Goal: Task Accomplishment & Management: Complete application form

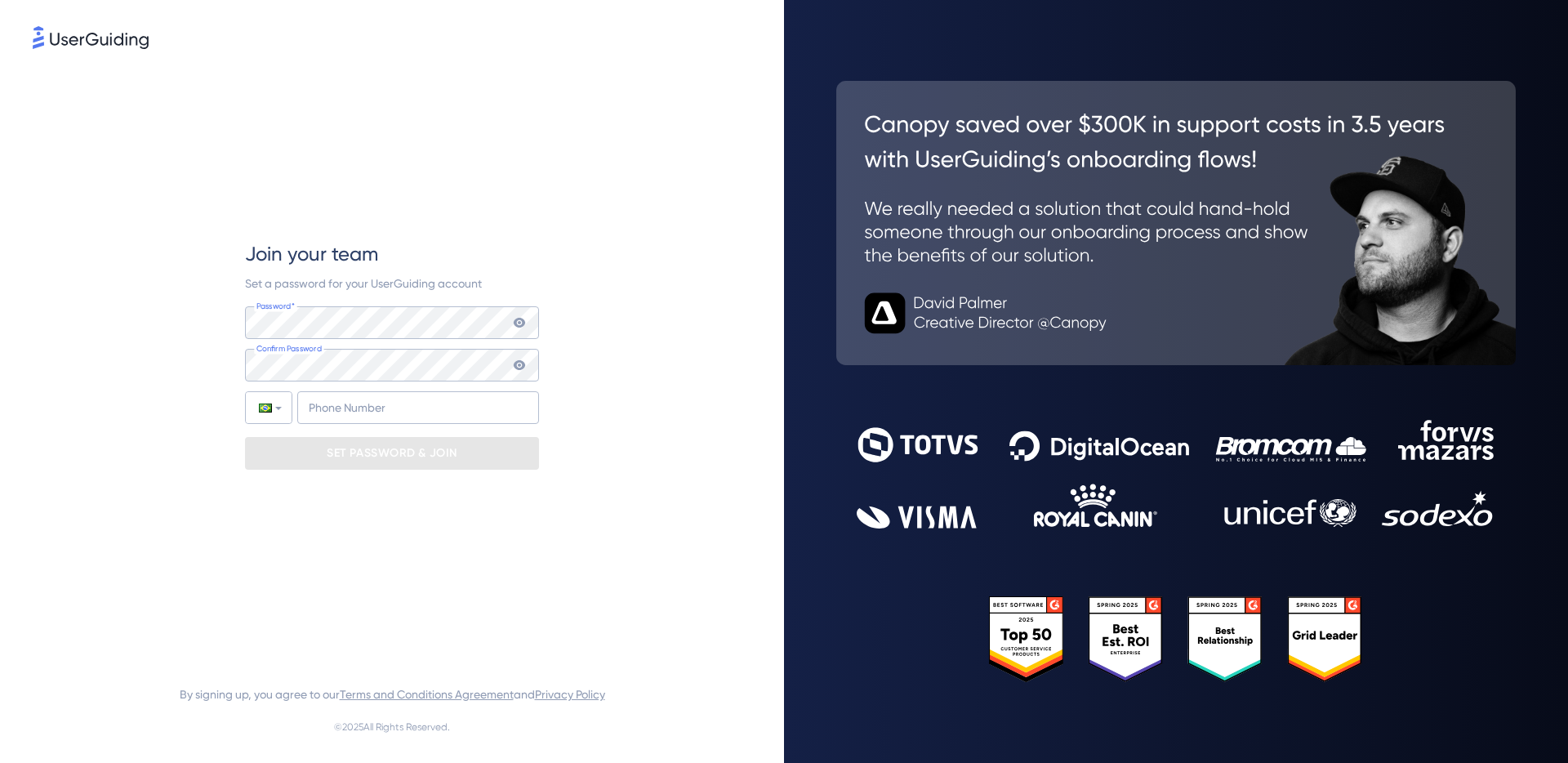
click at [397, 236] on div "Join your team Set a password for your UserGuiding account Password* Your passw…" at bounding box center [391, 355] width 294 height 606
click at [375, 265] on span "Join your team" at bounding box center [311, 254] width 133 height 26
click at [517, 318] on icon at bounding box center [519, 323] width 12 height 10
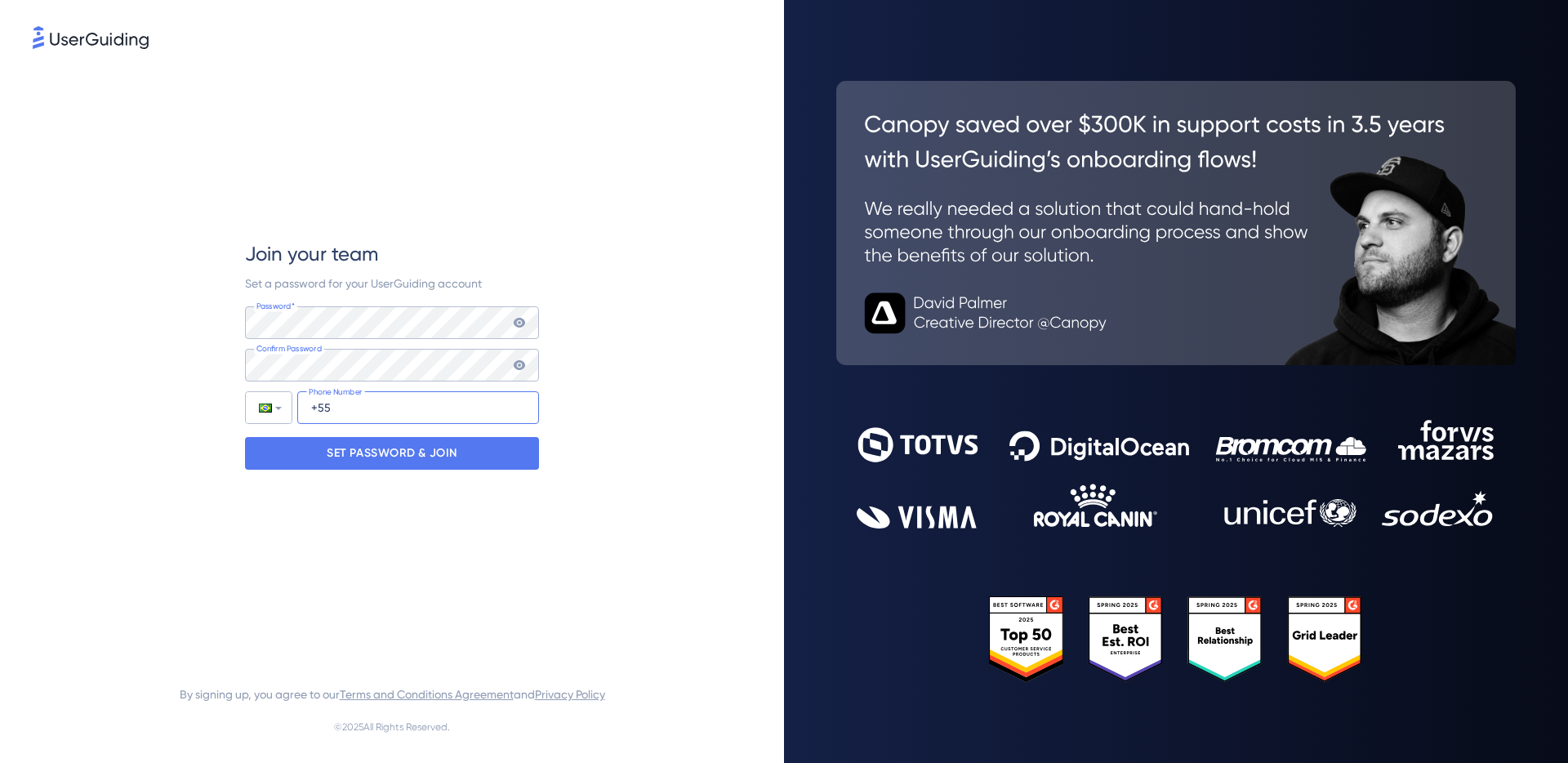
click at [413, 399] on input "+55" at bounding box center [418, 407] width 242 height 33
click at [524, 365] on icon at bounding box center [519, 365] width 12 height 10
click at [524, 365] on icon at bounding box center [519, 365] width 12 height 12
click at [472, 387] on div "Password* Your password must contain: At least 8 characters At least 3 of the f…" at bounding box center [391, 365] width 294 height 118
click at [458, 394] on input "+55" at bounding box center [418, 407] width 242 height 33
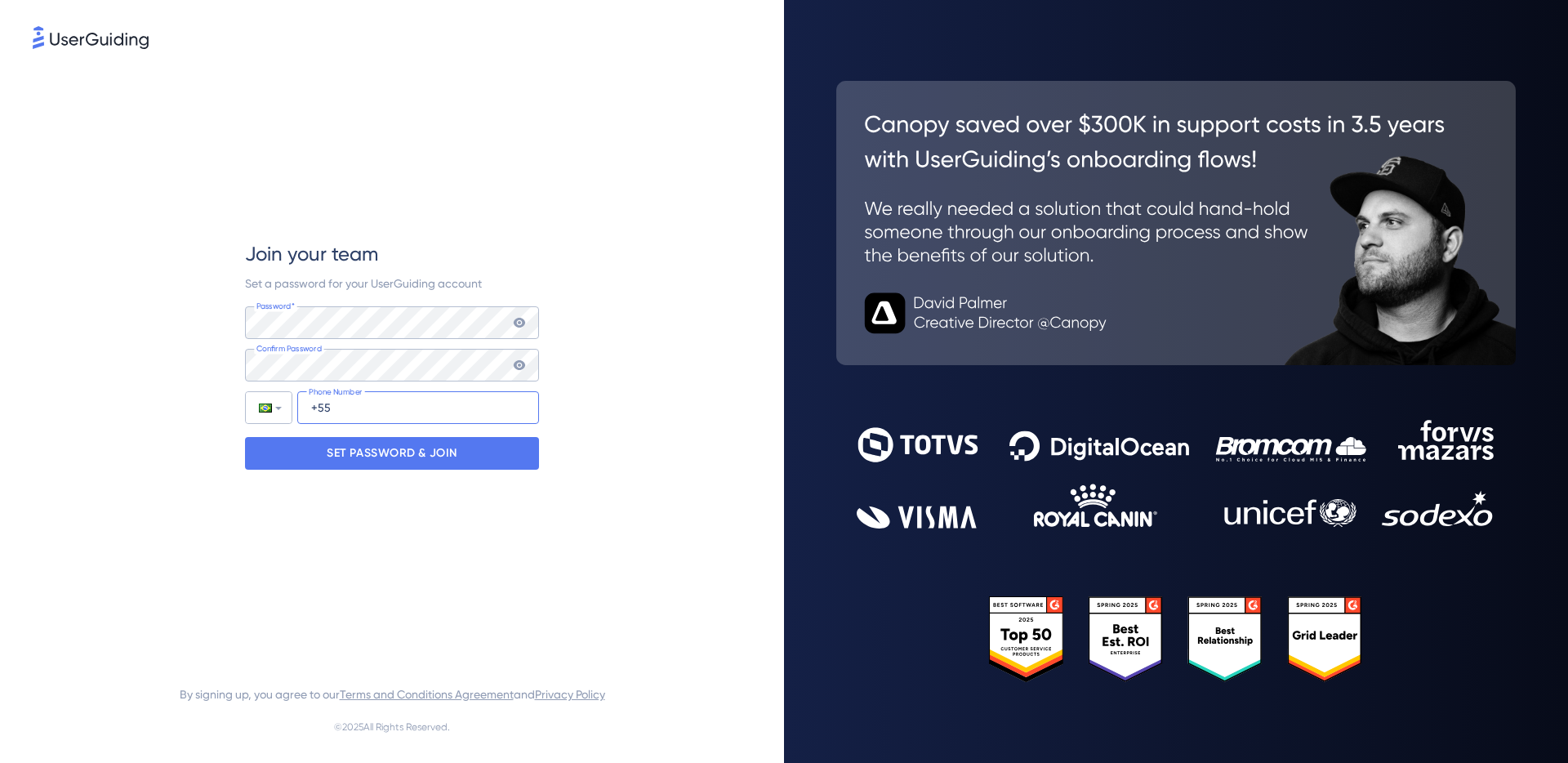
click at [443, 403] on input "+55" at bounding box center [418, 407] width 242 height 33
type input "[PHONE_NUMBER]"
click at [372, 457] on p "SET PASSWORD & JOIN" at bounding box center [392, 453] width 130 height 26
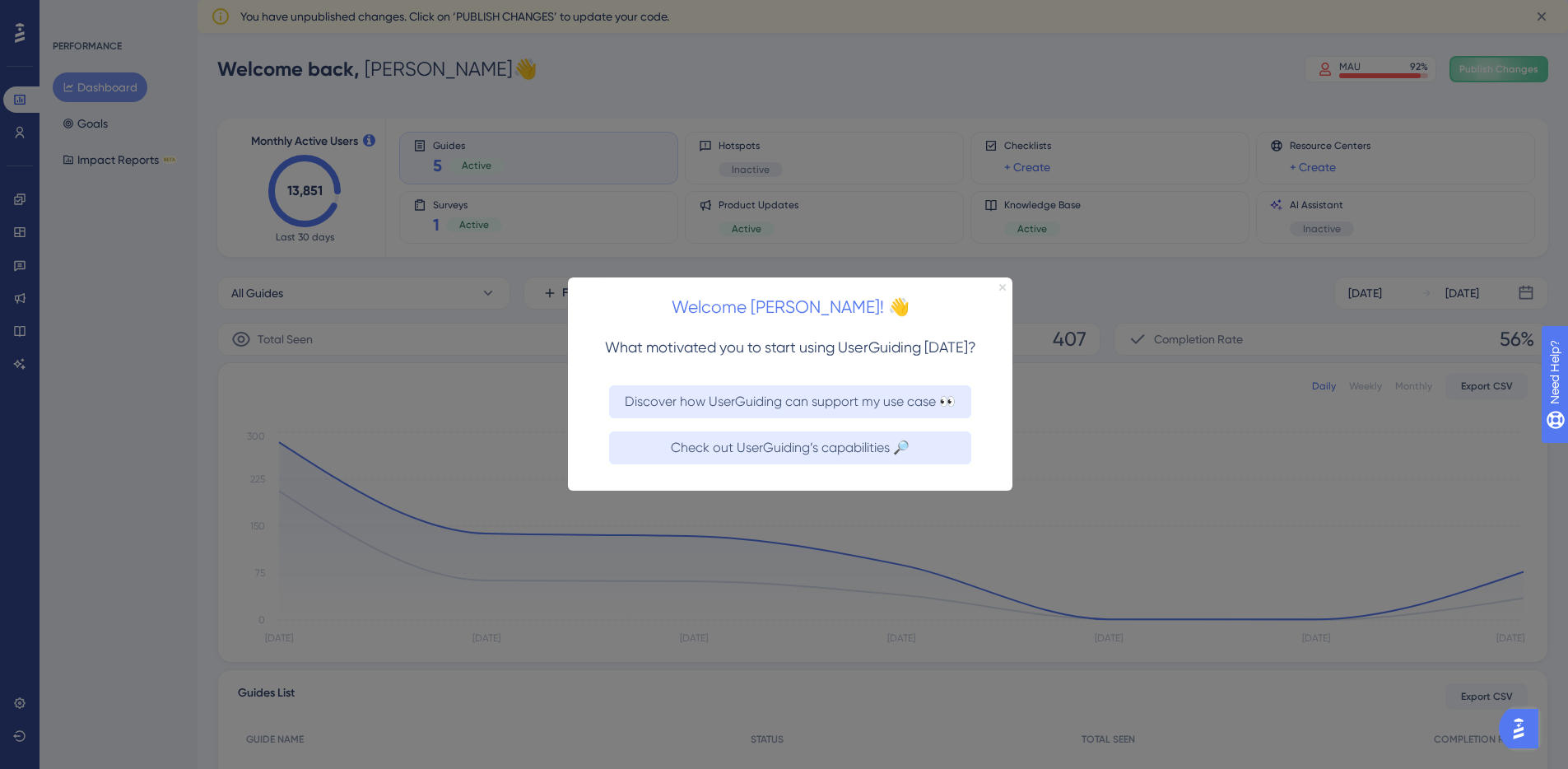
click at [1003, 285] on icon "Close Preview" at bounding box center [1002, 286] width 6 height 6
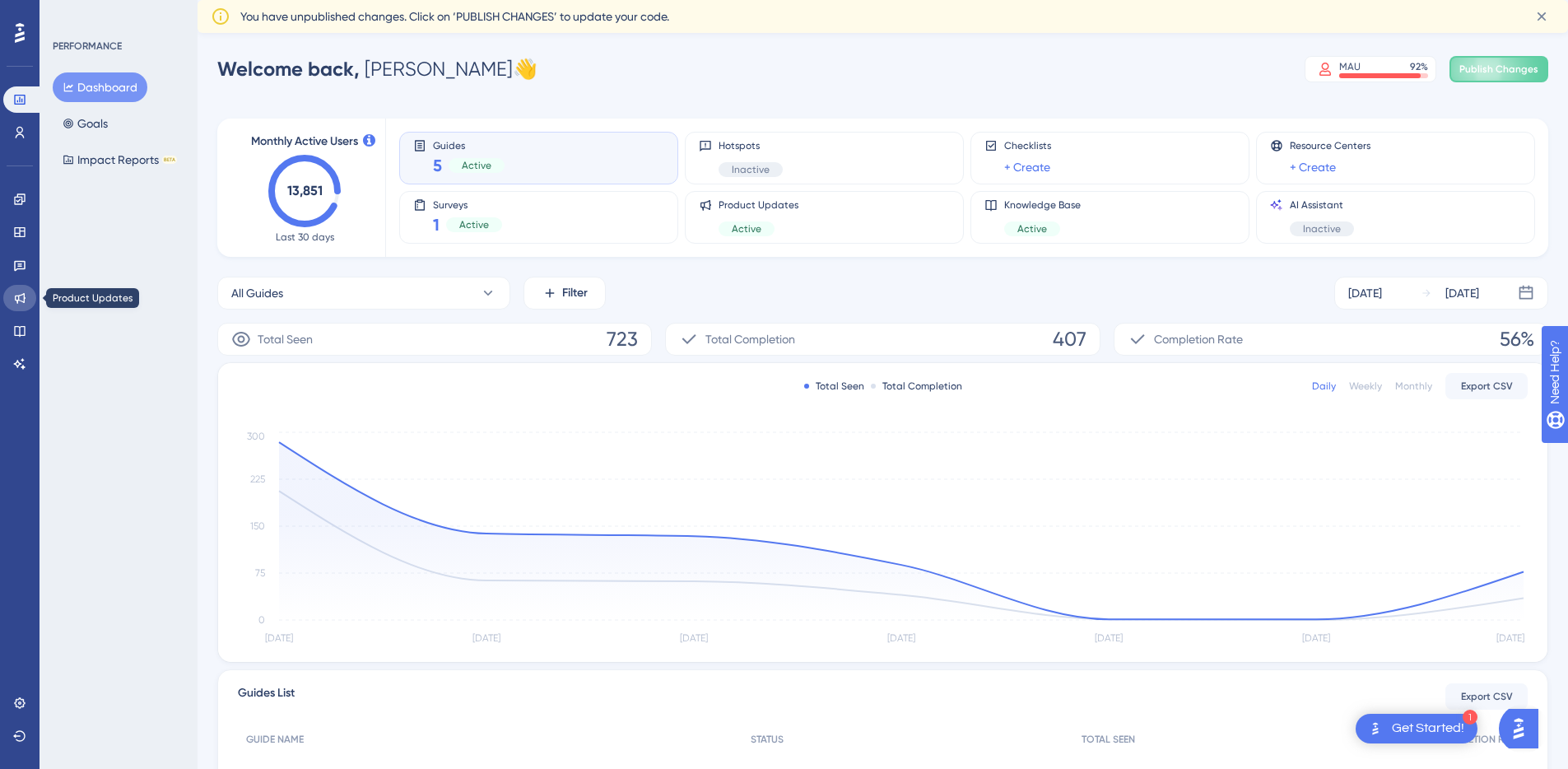
click at [22, 291] on link at bounding box center [20, 297] width 33 height 26
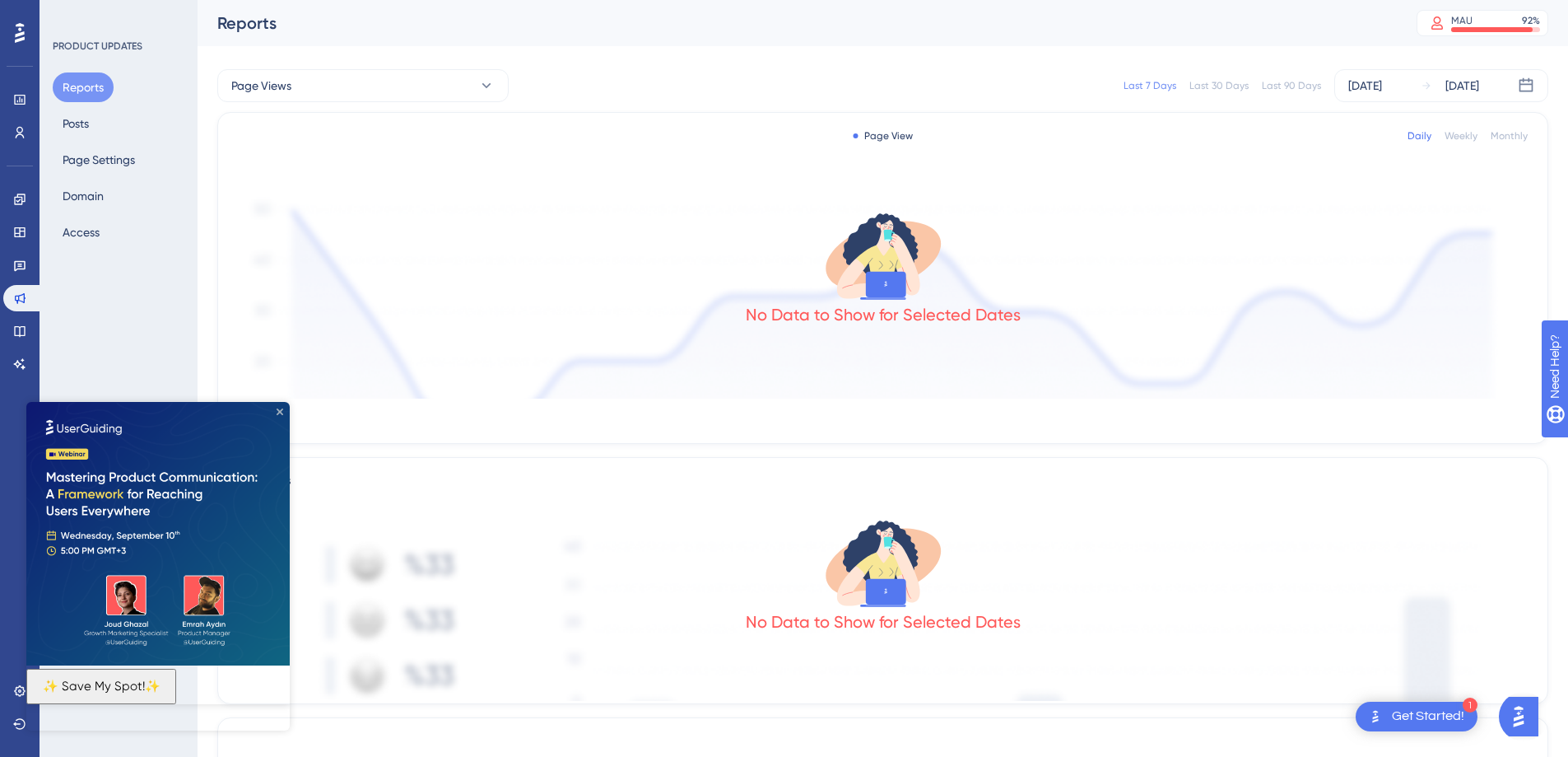
click at [276, 409] on icon "Close Preview" at bounding box center [279, 411] width 6 height 6
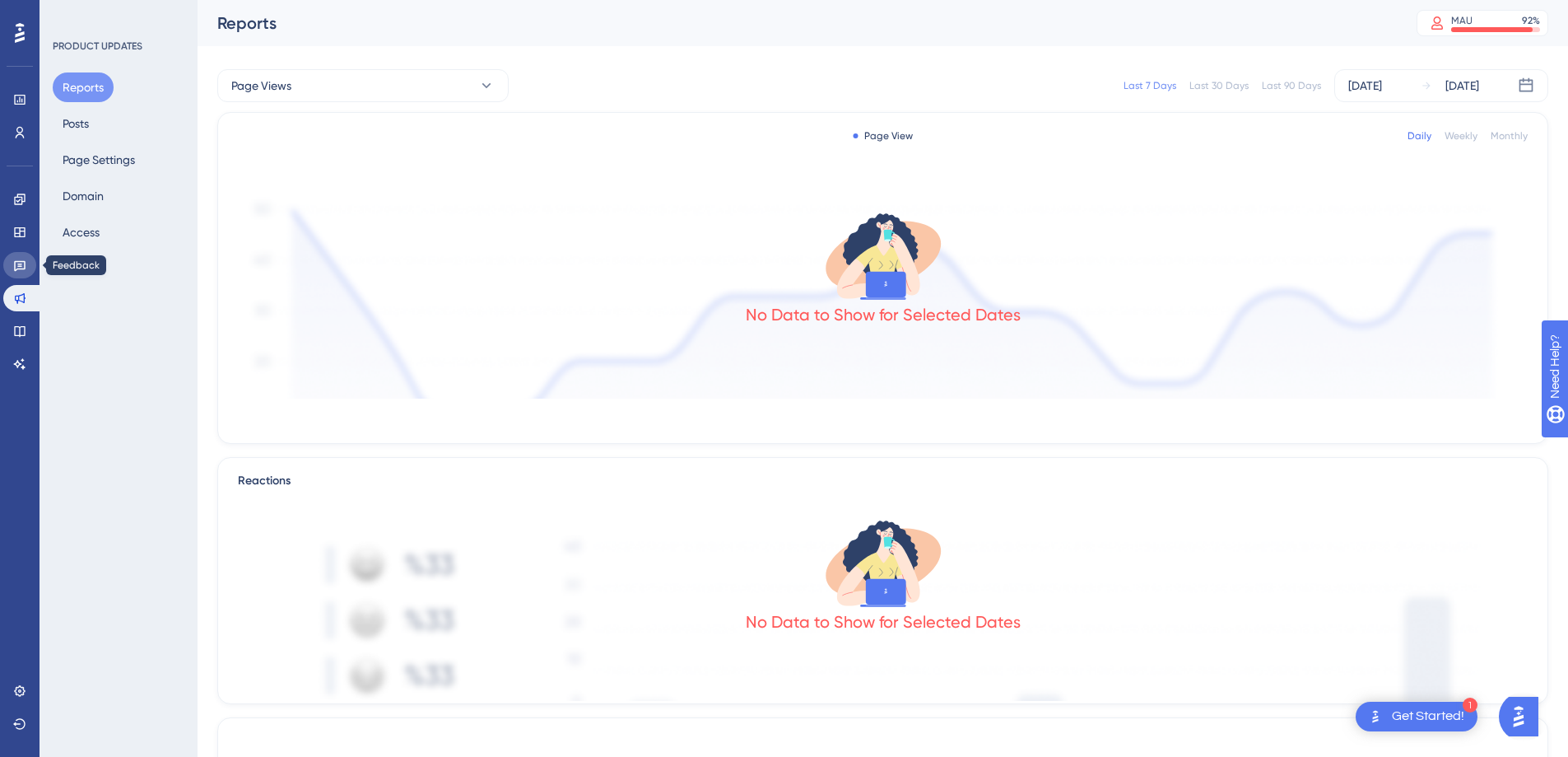
click at [19, 270] on icon at bounding box center [20, 265] width 14 height 14
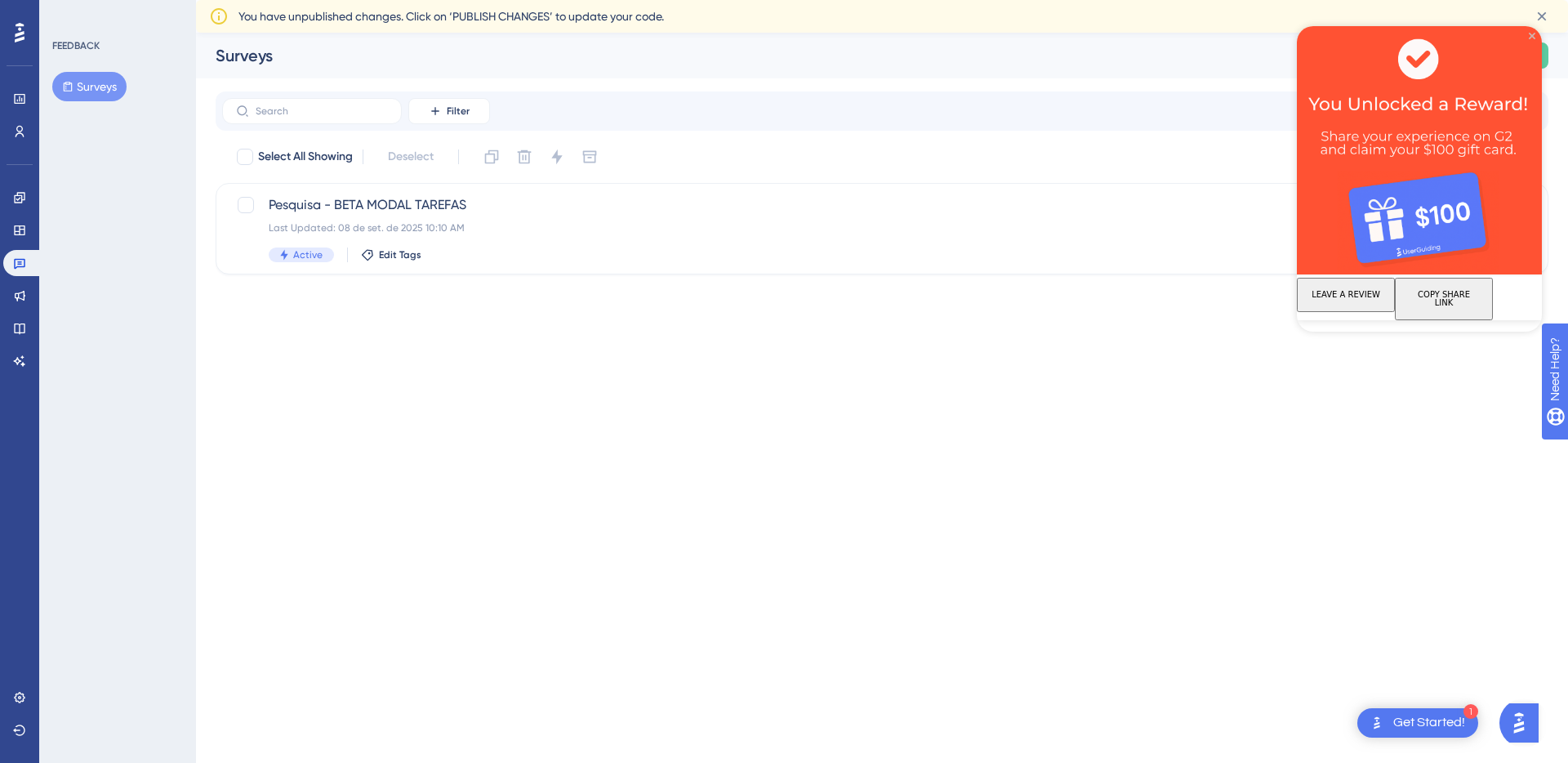
click at [1531, 38] on icon "Close Preview" at bounding box center [1531, 36] width 6 height 6
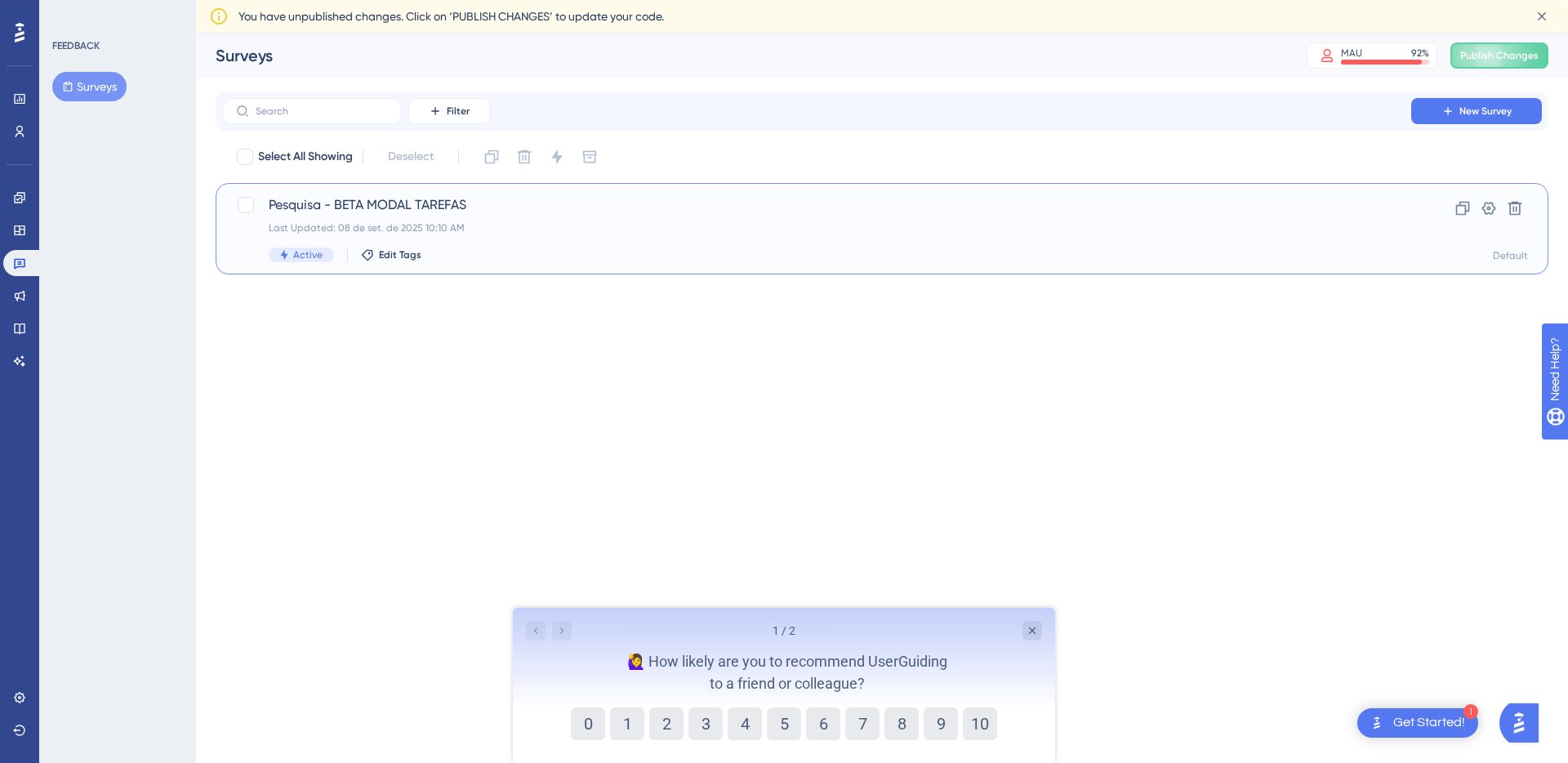
click at [524, 205] on span "Pesquisa - BETA MODAL TAREFAS" at bounding box center [817, 205] width 1096 height 20
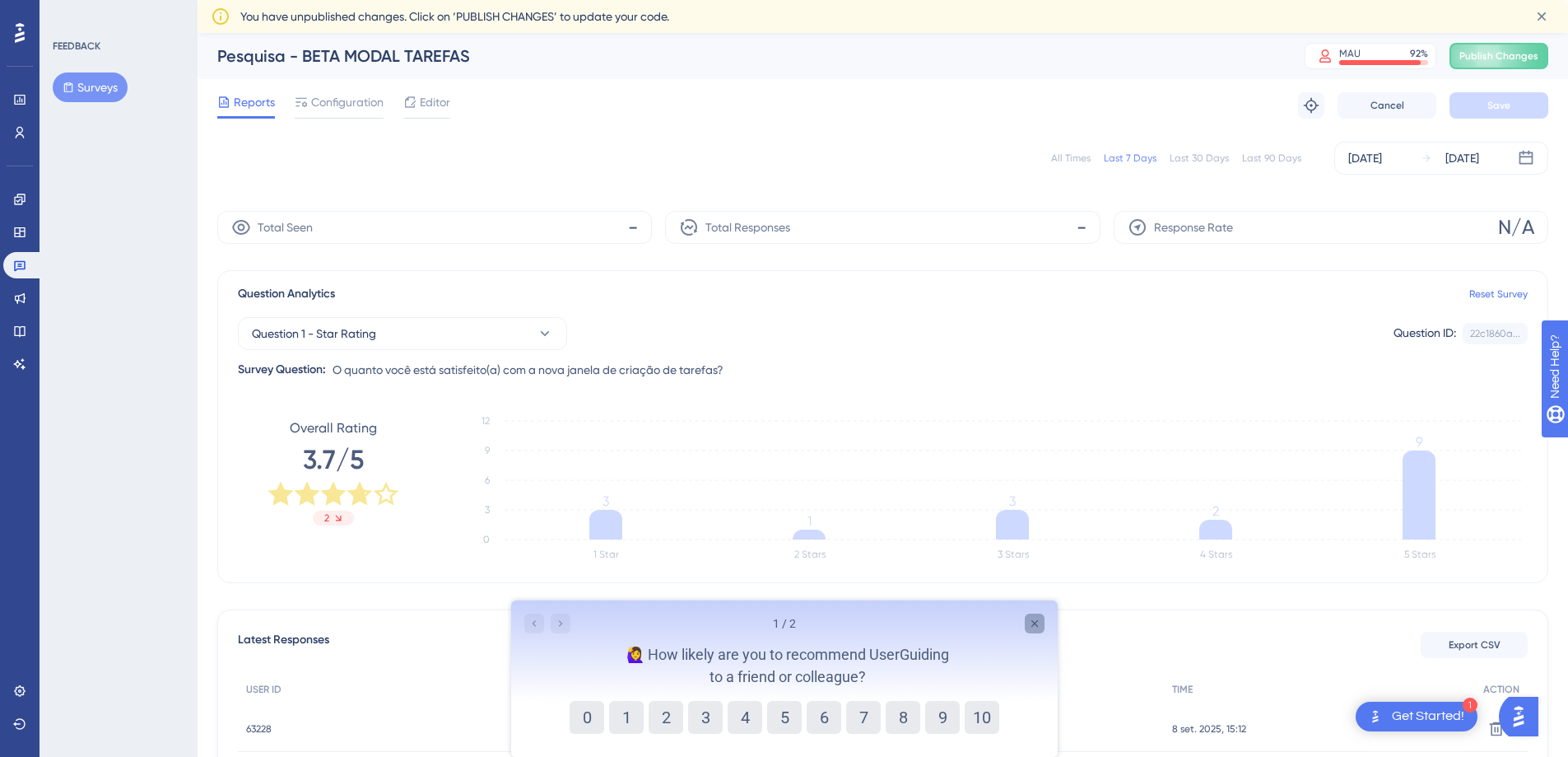
click at [1027, 625] on div "Close survey" at bounding box center [1034, 624] width 20 height 20
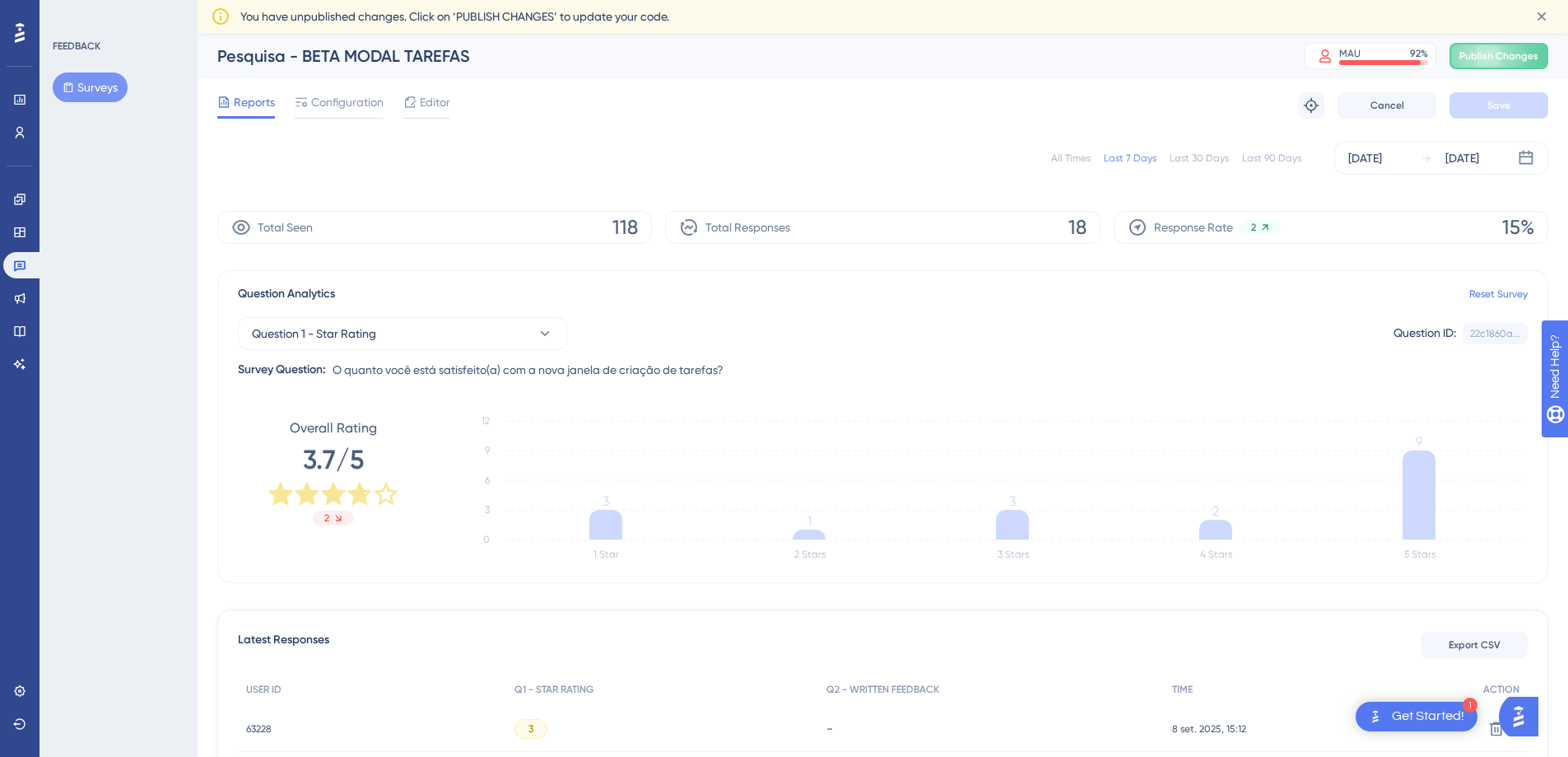
click at [84, 89] on button "Surveys" at bounding box center [89, 87] width 75 height 30
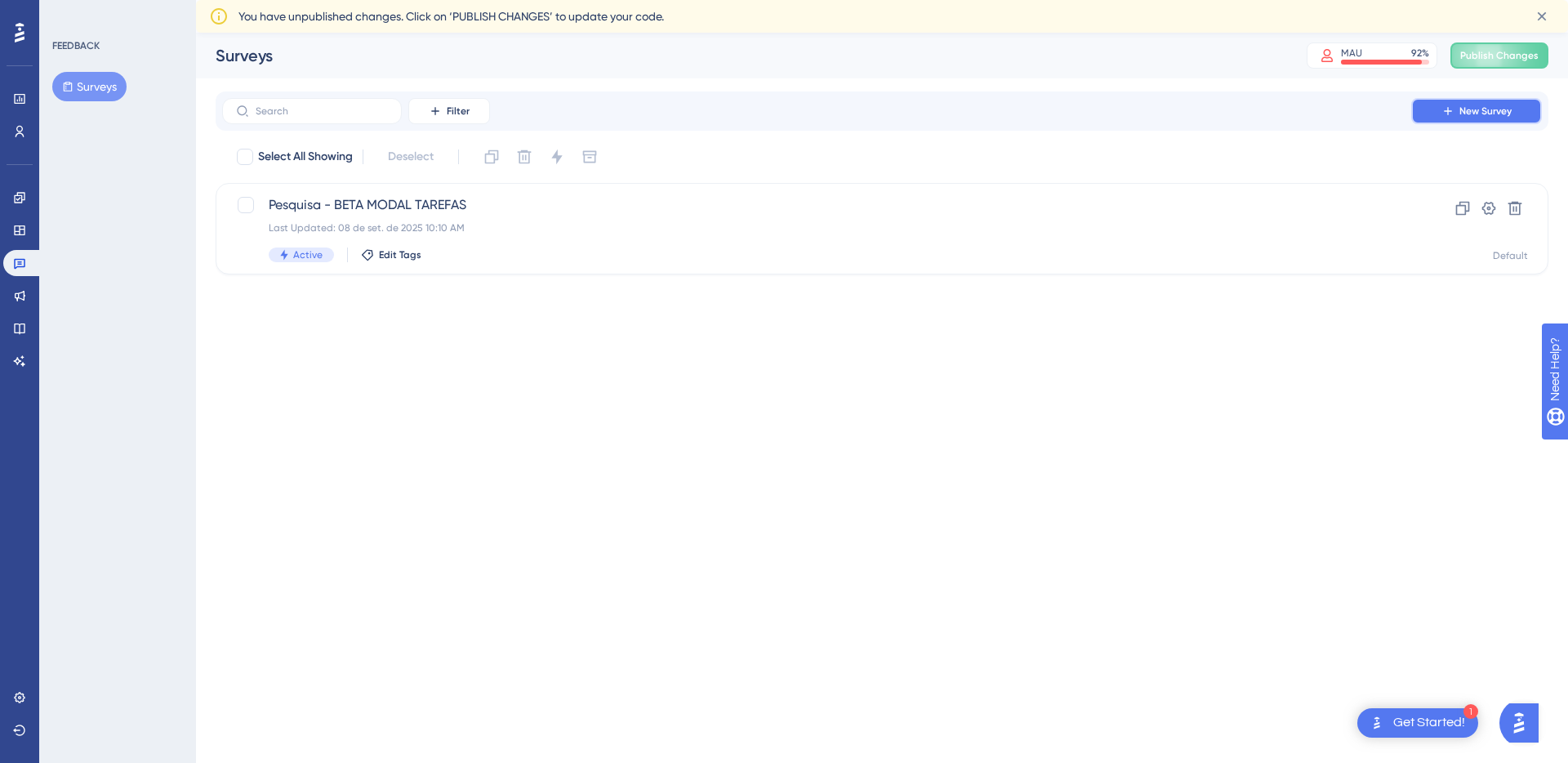
click at [1449, 110] on icon at bounding box center [1447, 111] width 13 height 13
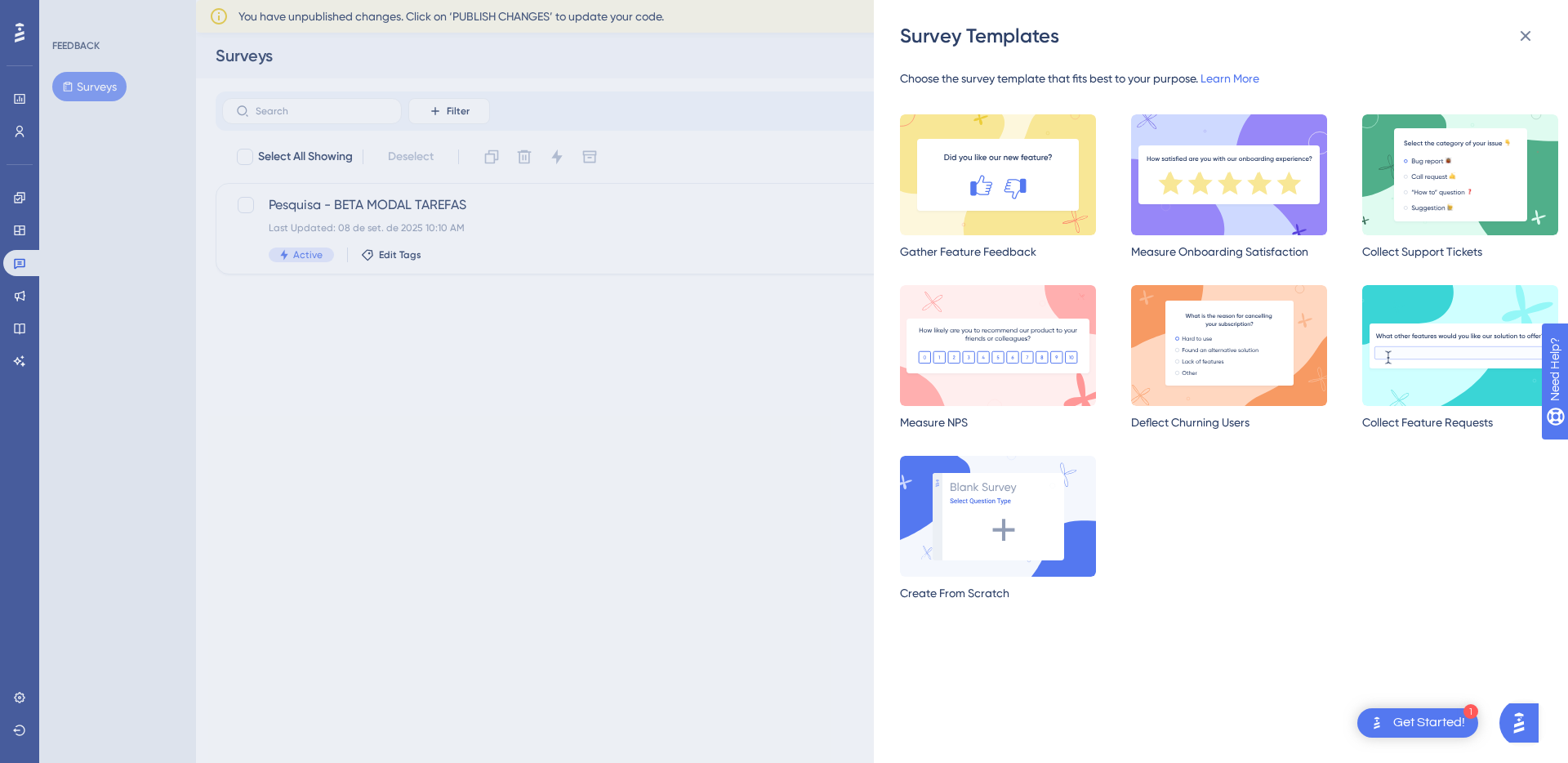
click at [594, 543] on div "Survey Templates Choose the survey template that fits best to your purpose. Lea…" at bounding box center [784, 382] width 1568 height 763
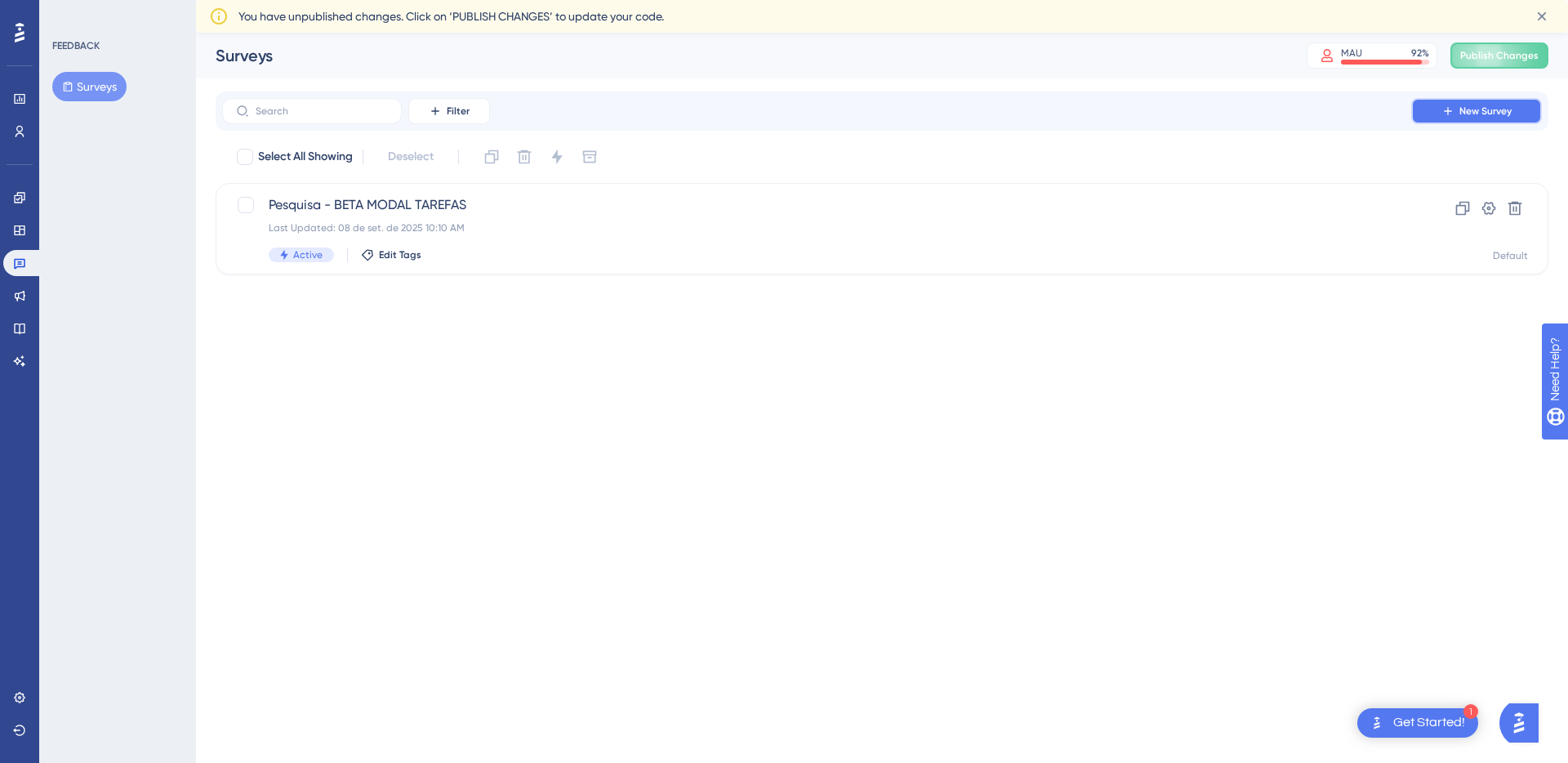
click at [1480, 116] on span "New Survey" at bounding box center [1485, 111] width 52 height 13
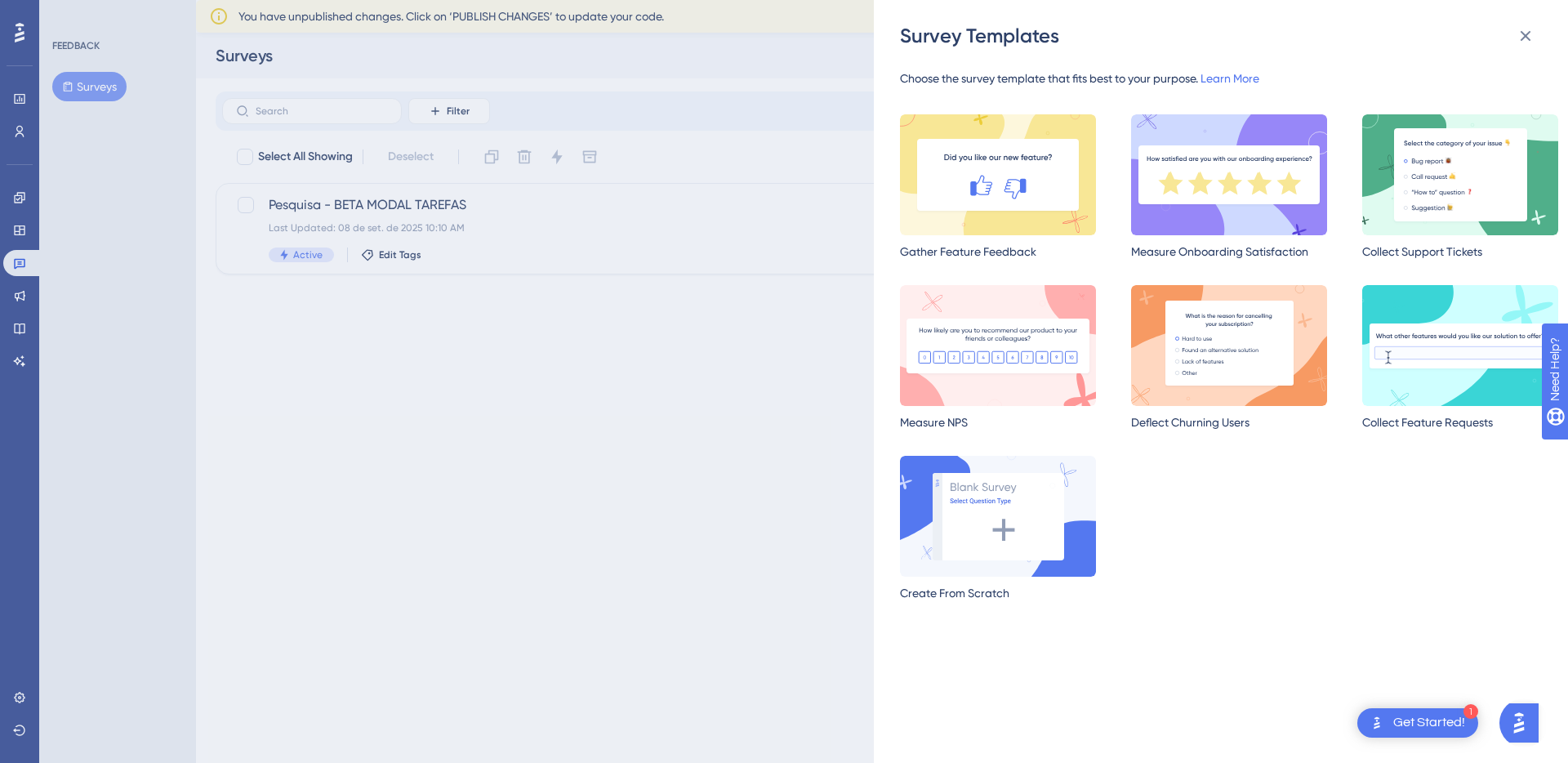
click at [771, 173] on div "Survey Templates Choose the survey template that fits best to your purpose. Lea…" at bounding box center [784, 382] width 1568 height 763
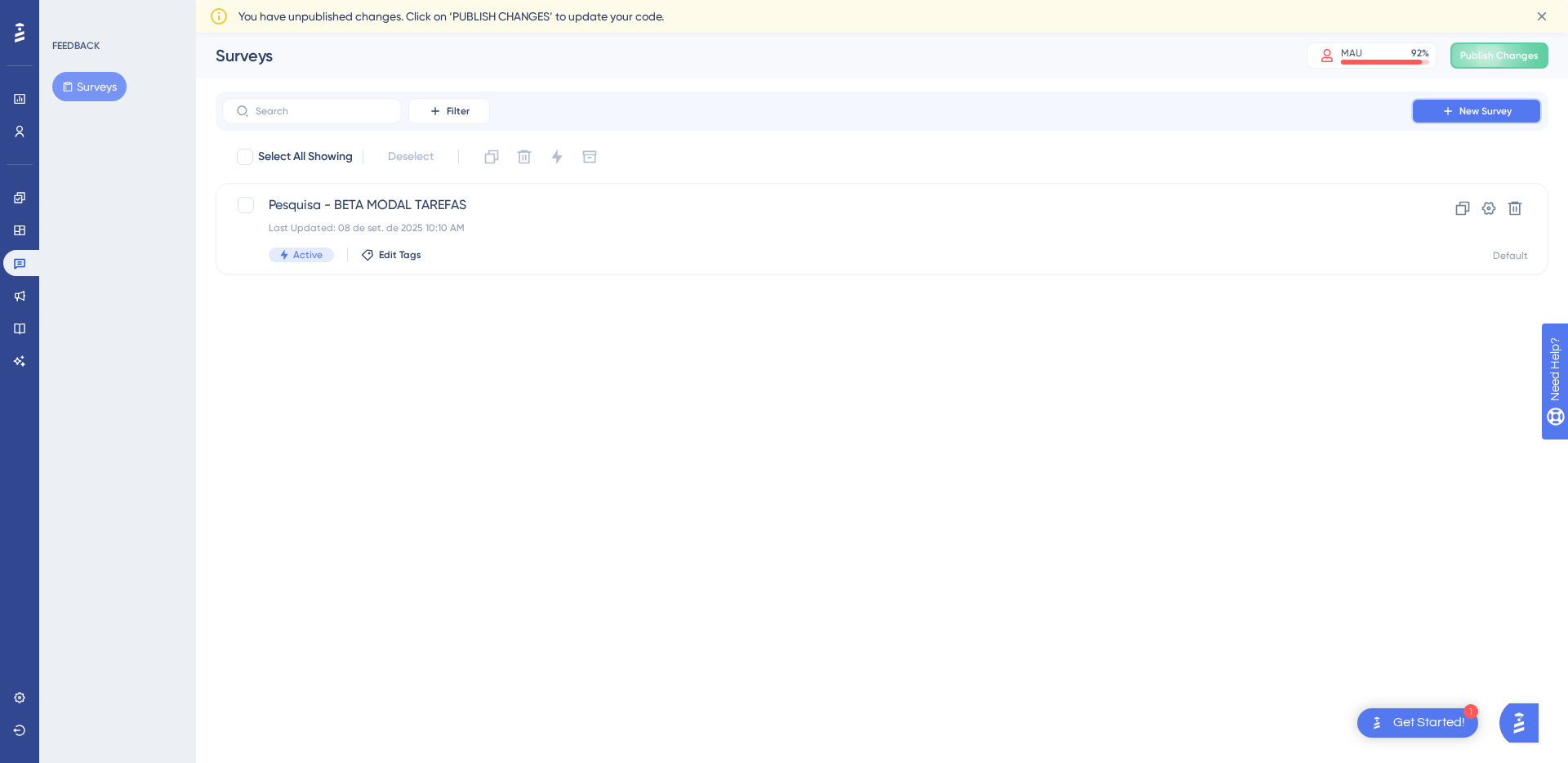
click at [1462, 102] on button "New Survey" at bounding box center [1476, 111] width 130 height 26
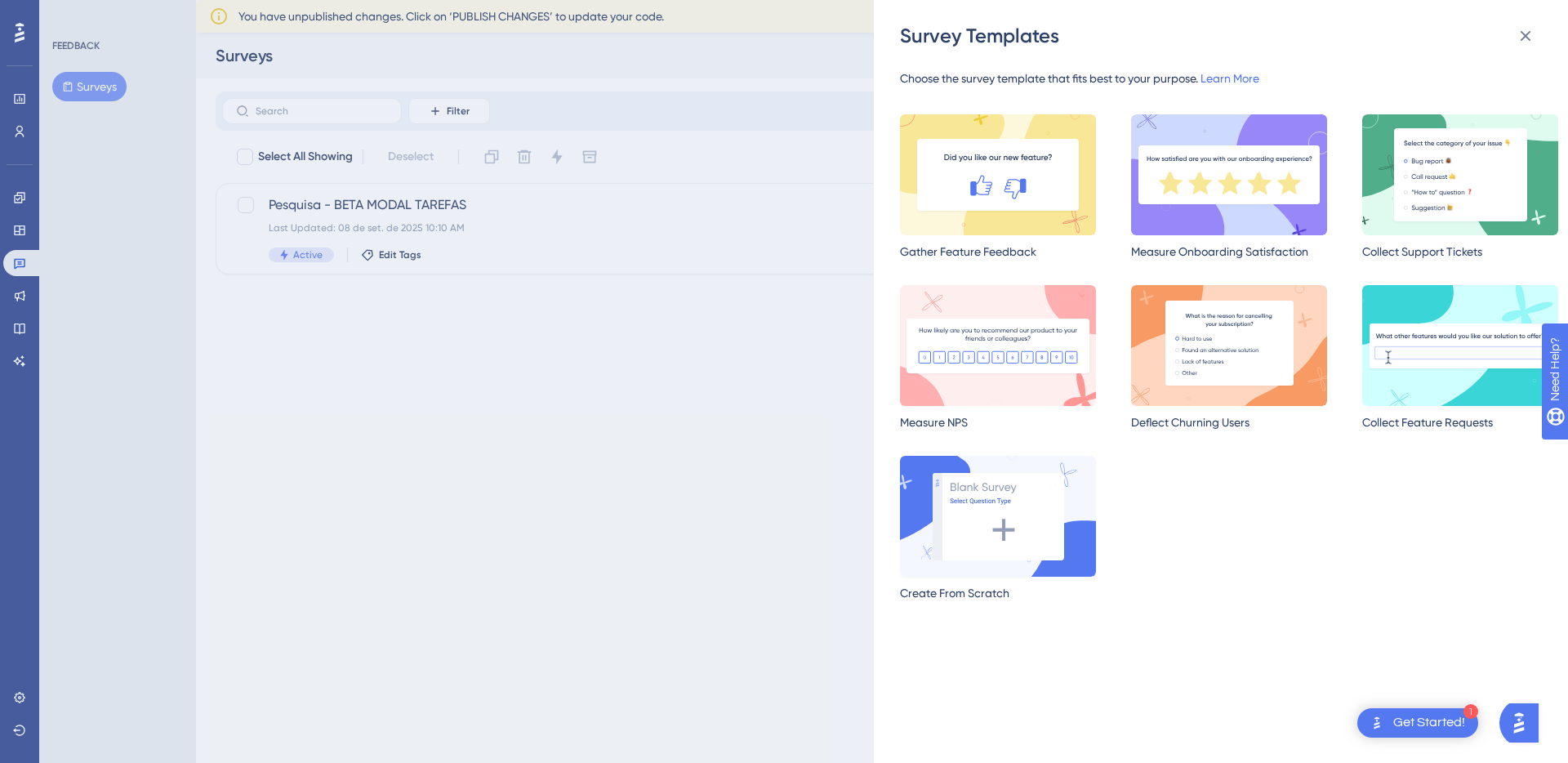
click at [985, 509] on img at bounding box center [997, 516] width 196 height 121
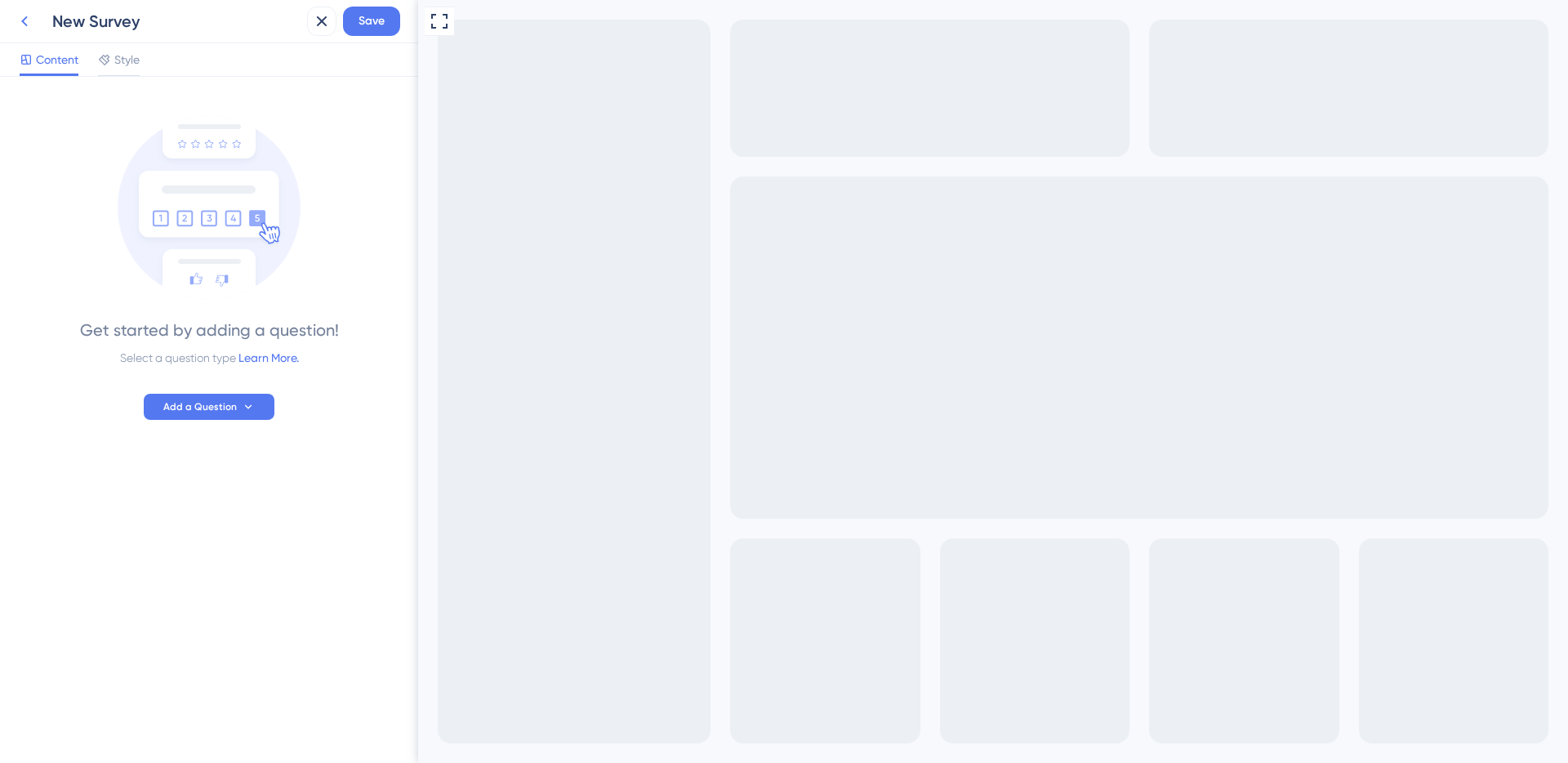
click at [28, 29] on icon at bounding box center [24, 21] width 20 height 20
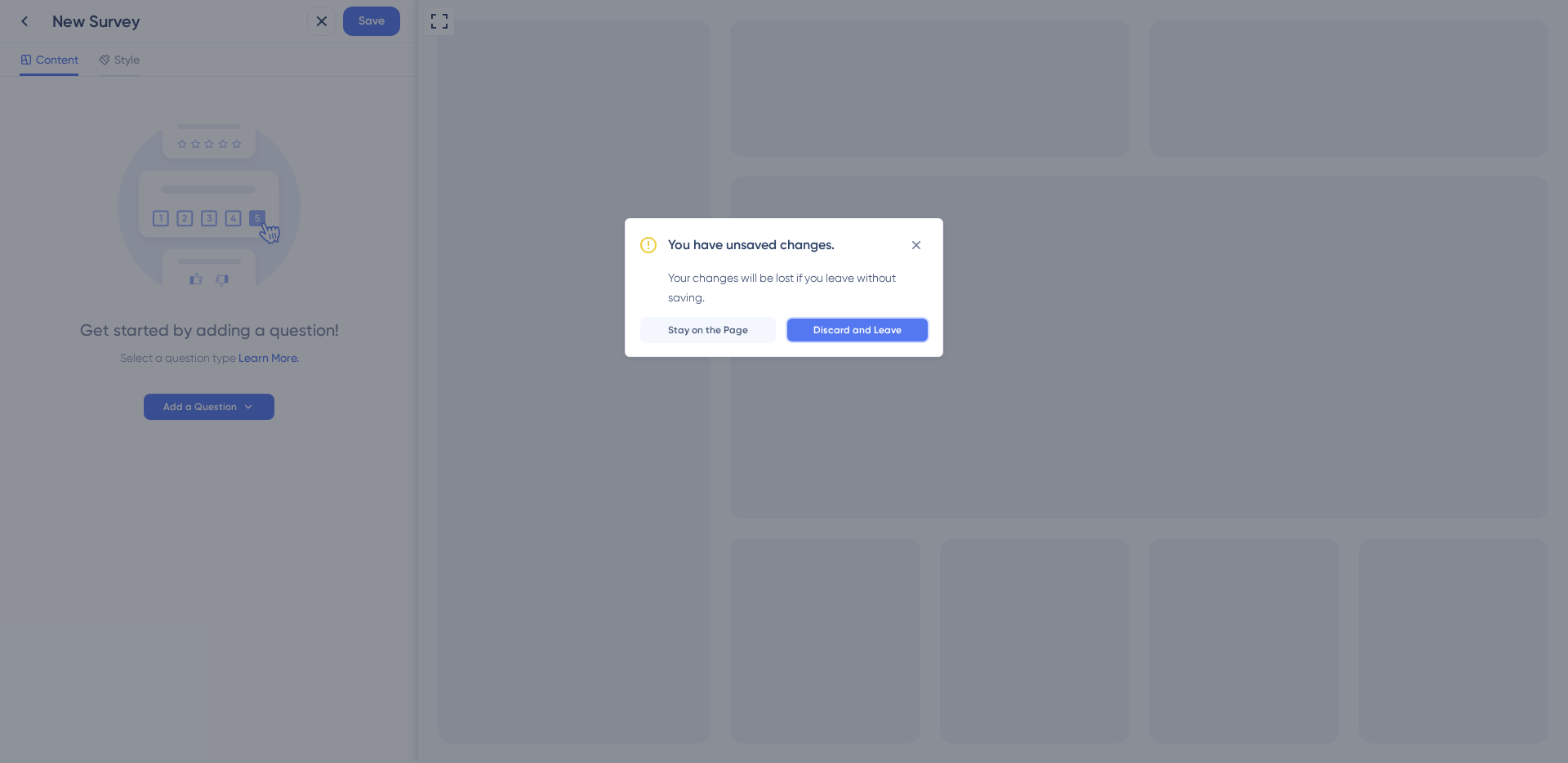
click at [877, 331] on span "Discard and Leave" at bounding box center [857, 330] width 88 height 13
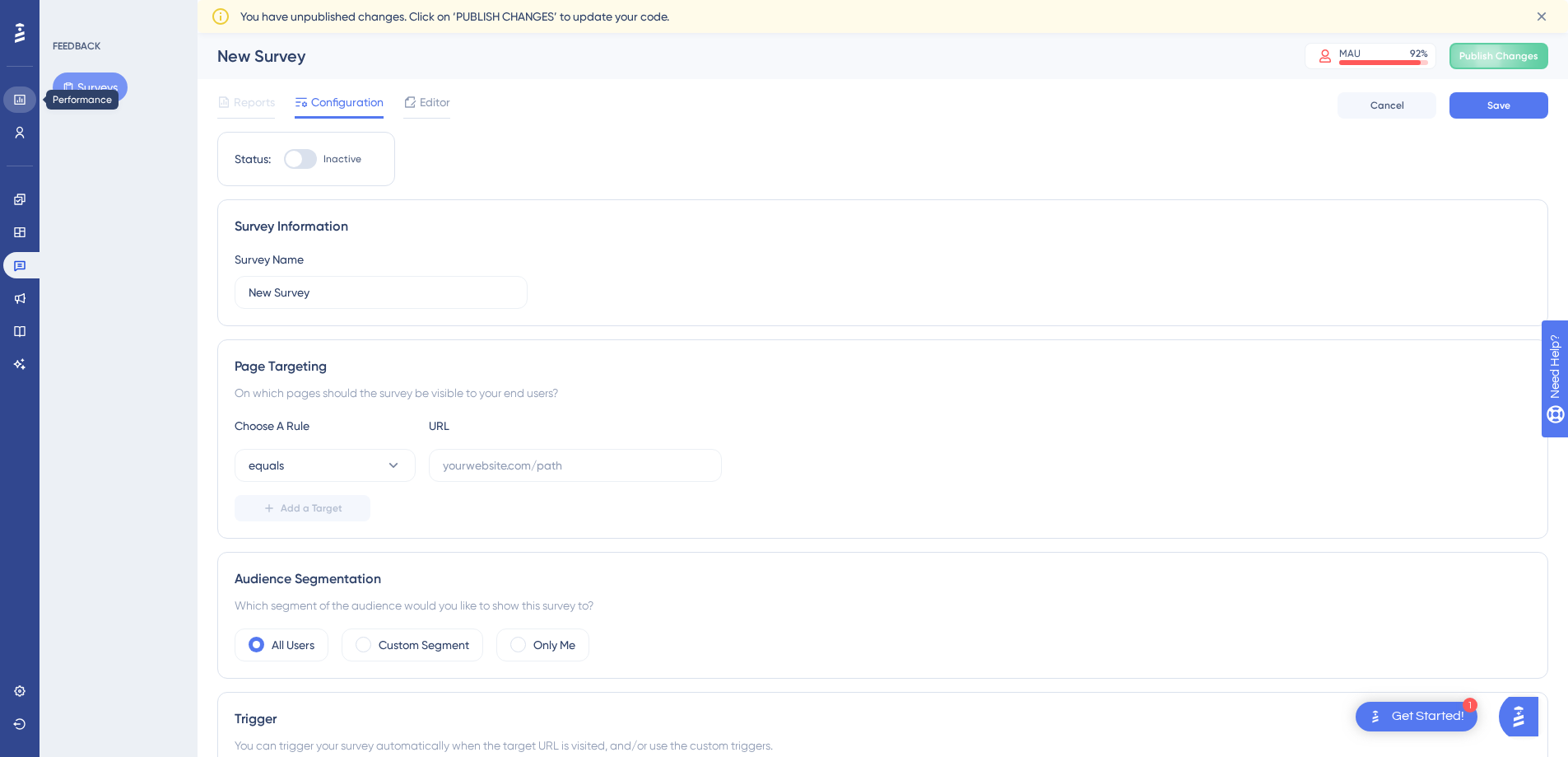
click at [29, 98] on link at bounding box center [20, 99] width 33 height 26
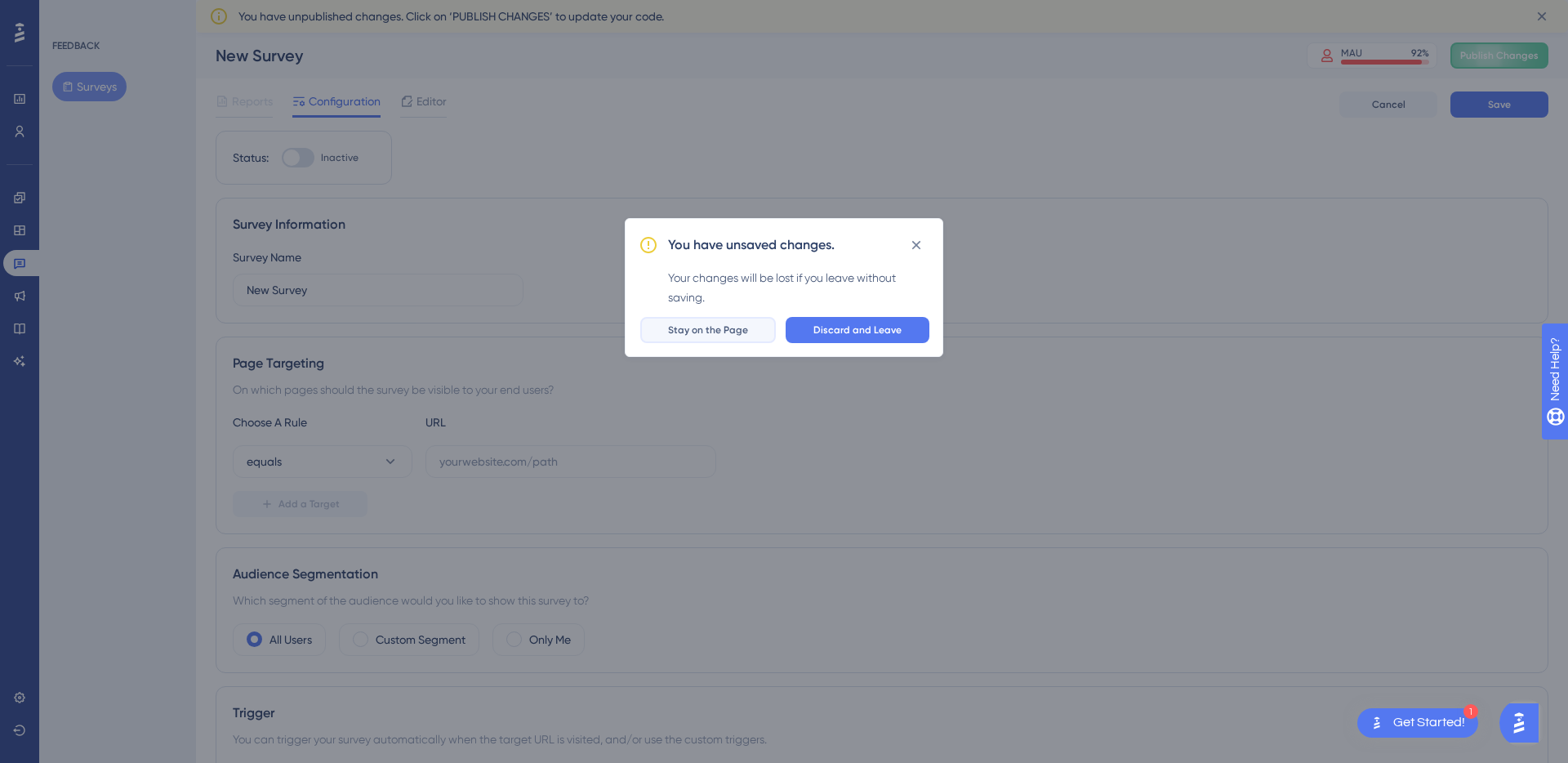
click at [745, 327] on span "Stay on the Page" at bounding box center [709, 330] width 80 height 13
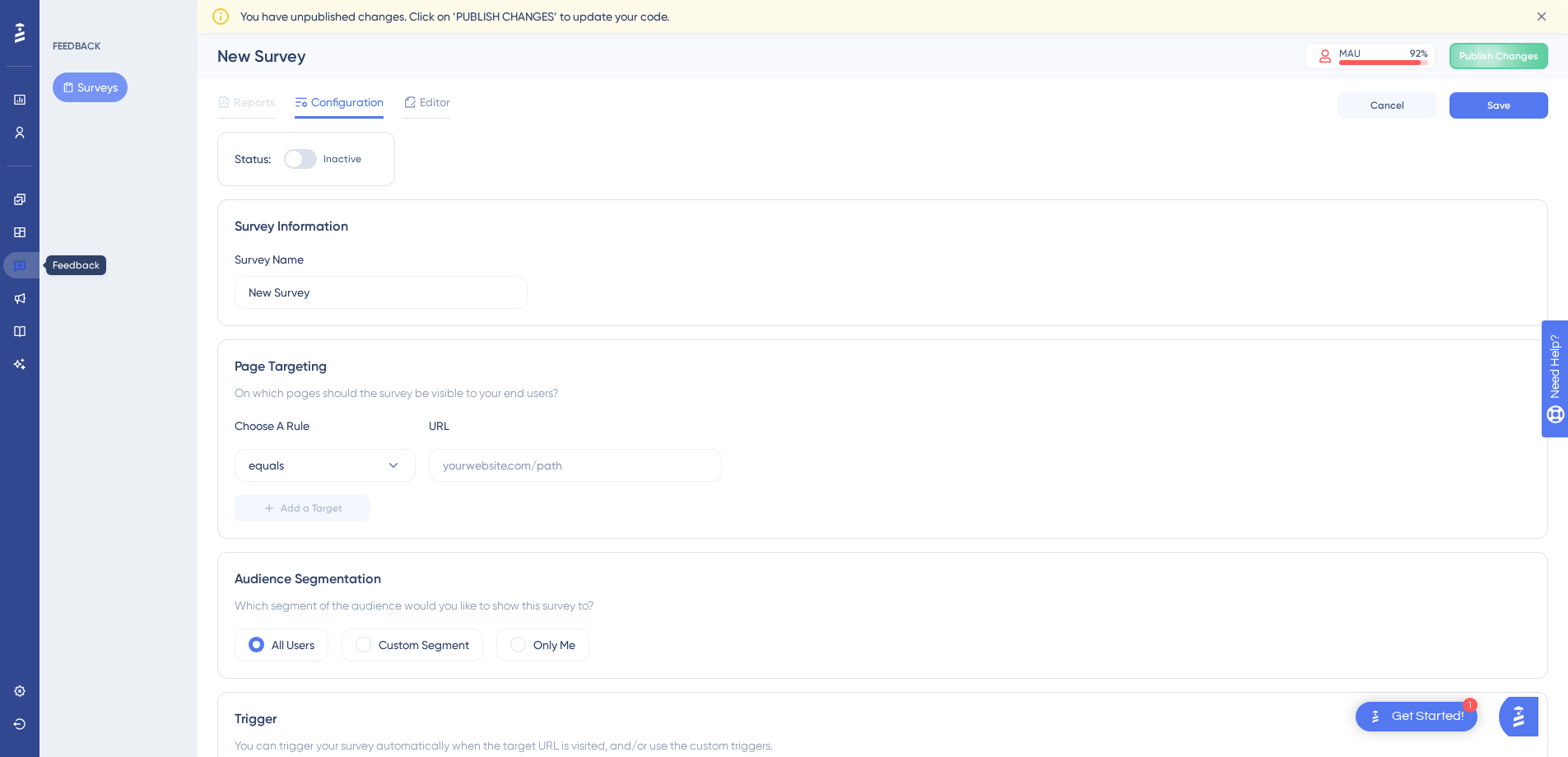
click at [21, 267] on icon at bounding box center [20, 265] width 14 height 14
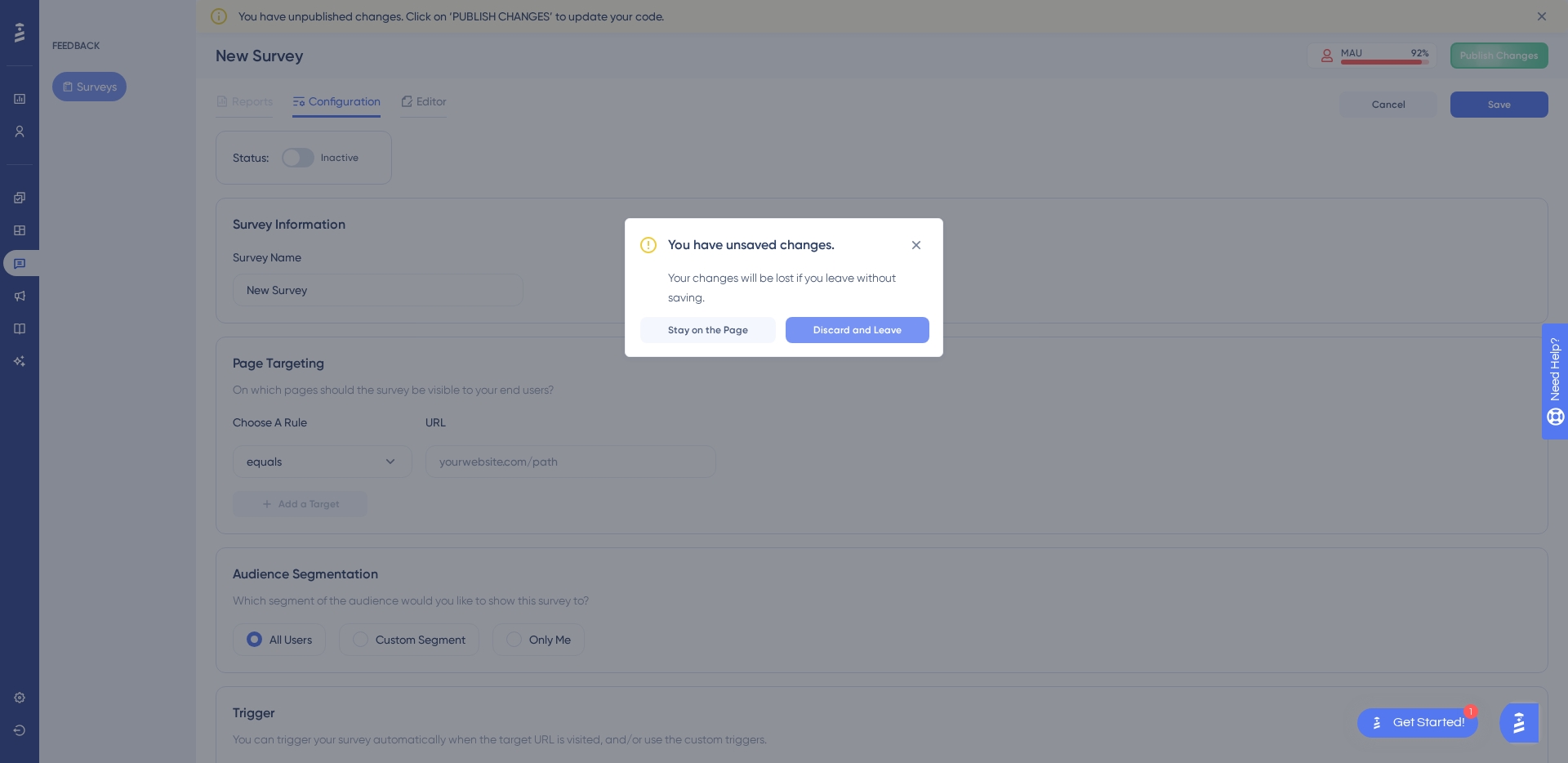
click at [829, 328] on span "Discard and Leave" at bounding box center [857, 330] width 88 height 13
